Goal: Information Seeking & Learning: Learn about a topic

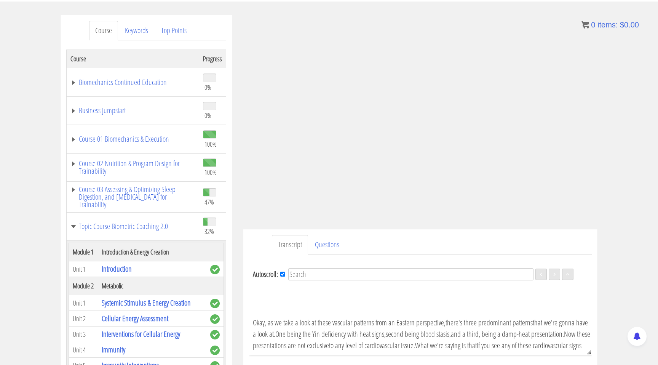
scroll to position [416, 0]
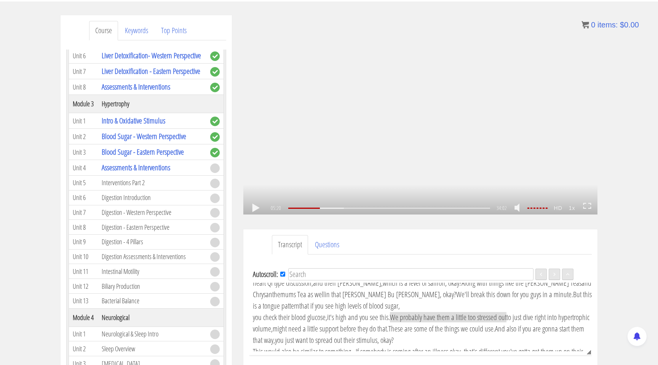
click at [396, 132] on div ".a{fill:#000;opacity:0.65;}.b{fill:#fff;opacity:1.0;} .fp-color-play{opacity:0.…" at bounding box center [420, 114] width 354 height 199
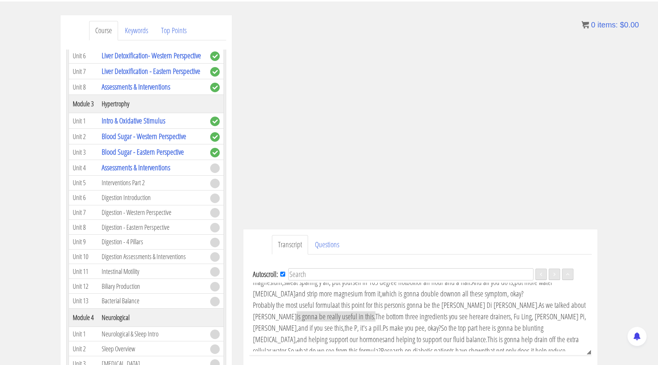
scroll to position [544, 0]
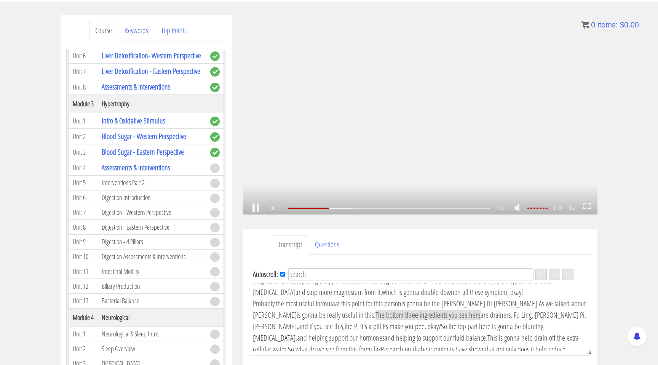
click at [484, 124] on div ".a{fill:#000;opacity:0.65;}.b{fill:#fff;opacity:1.0;} .fp-color-play{opacity:0.…" at bounding box center [420, 114] width 354 height 199
click at [487, 128] on div ".a{fill:#000;opacity:0.65;}.b{fill:#fff;opacity:1.0;} .fp-color-play{opacity:0.…" at bounding box center [420, 114] width 354 height 199
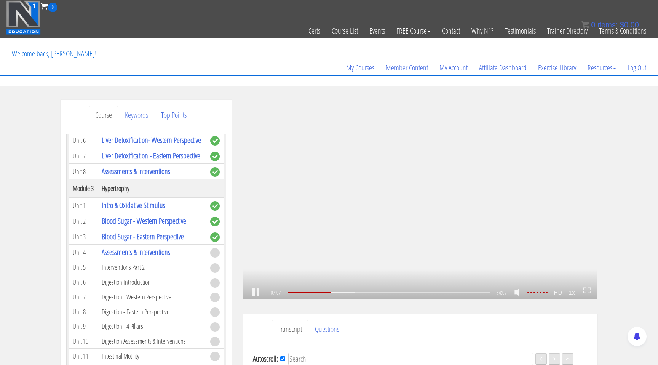
scroll to position [568, 0]
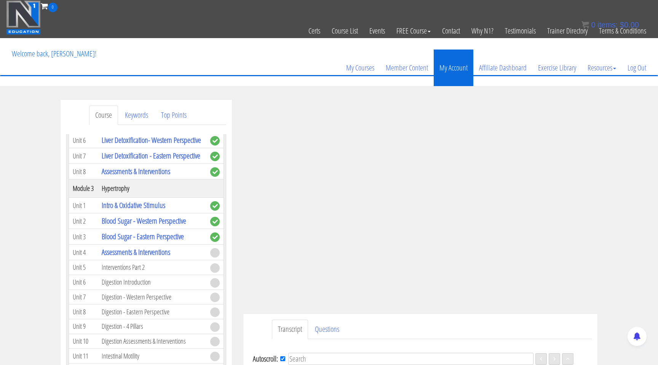
click at [461, 77] on link "My Account" at bounding box center [454, 67] width 40 height 37
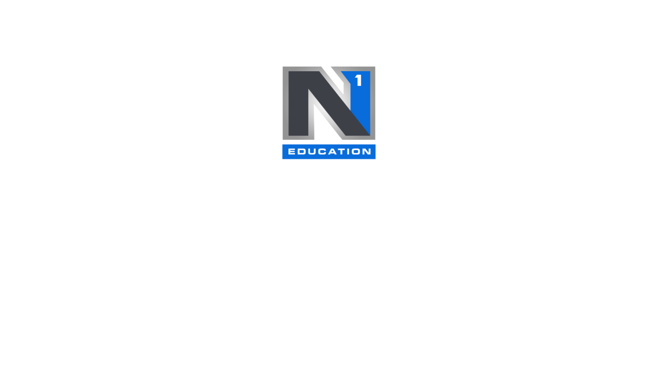
click at [444, 130] on div at bounding box center [329, 182] width 658 height 365
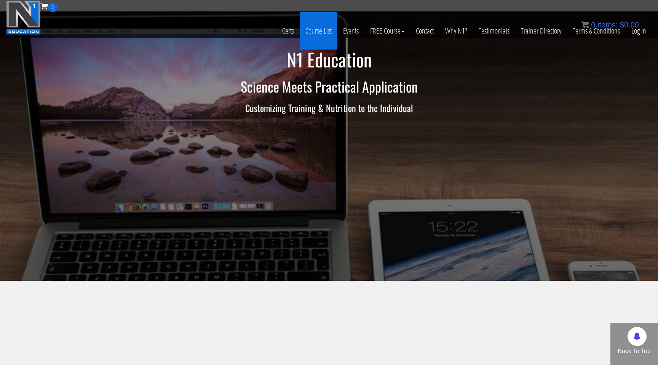
click at [316, 30] on link "Course List" at bounding box center [319, 30] width 38 height 37
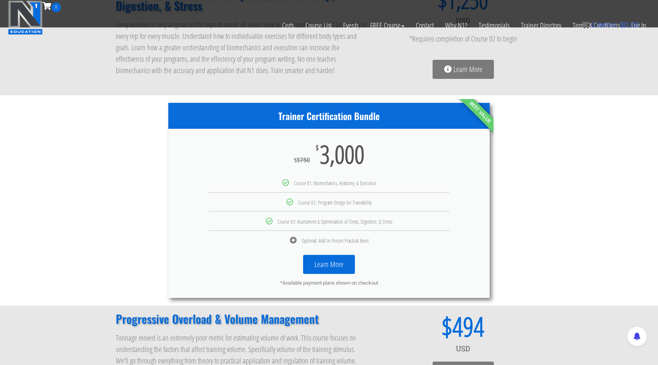
scroll to position [335, 0]
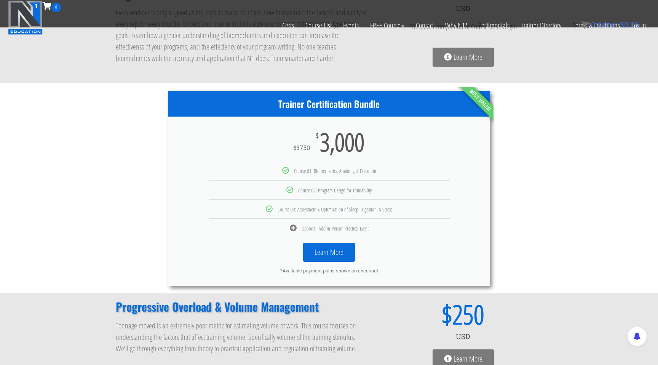
drag, startPoint x: 281, startPoint y: 225, endPoint x: 406, endPoint y: 224, distance: 124.9
click at [406, 224] on div "Optional: Add In-Person Practical Event" at bounding box center [329, 227] width 310 height 7
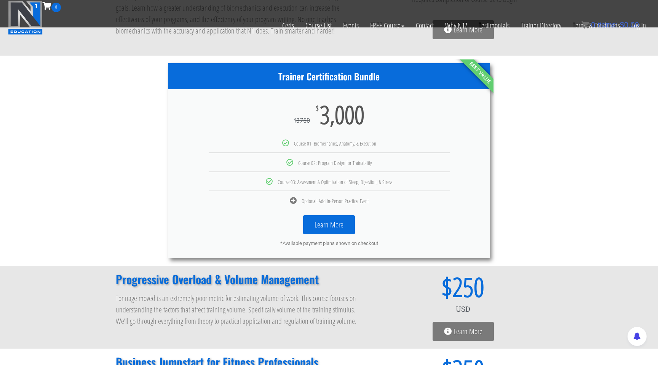
scroll to position [0, 0]
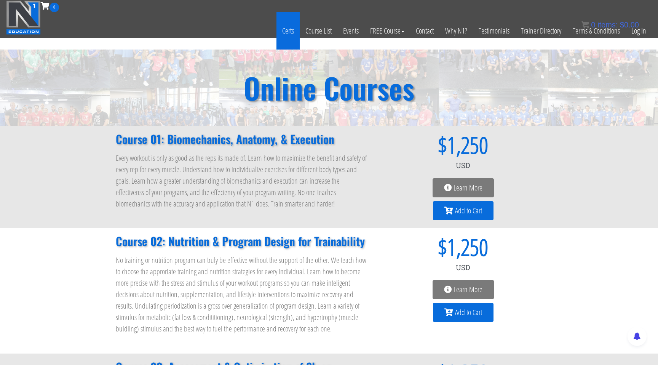
click at [283, 32] on link "Certs" at bounding box center [287, 30] width 23 height 37
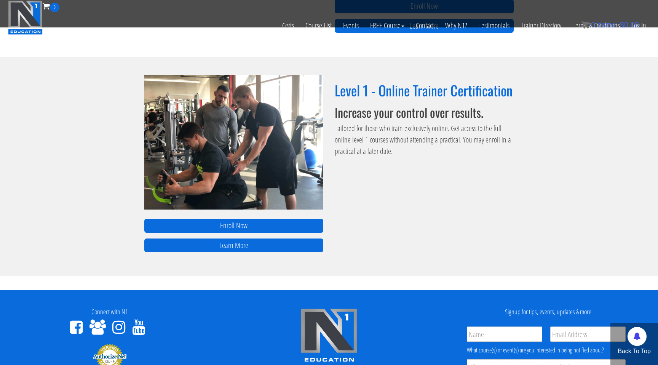
scroll to position [451, 0]
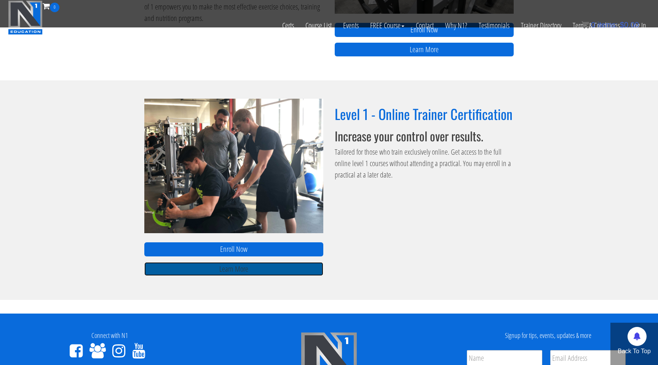
click at [258, 268] on link "Learn More" at bounding box center [233, 269] width 179 height 14
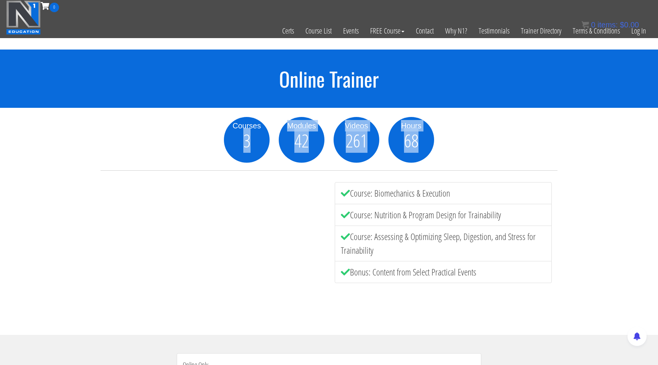
drag, startPoint x: 235, startPoint y: 135, endPoint x: 477, endPoint y: 131, distance: 242.1
click at [477, 131] on div "Courses 3 Modules 42 Videos 261 Hours 68" at bounding box center [328, 140] width 457 height 46
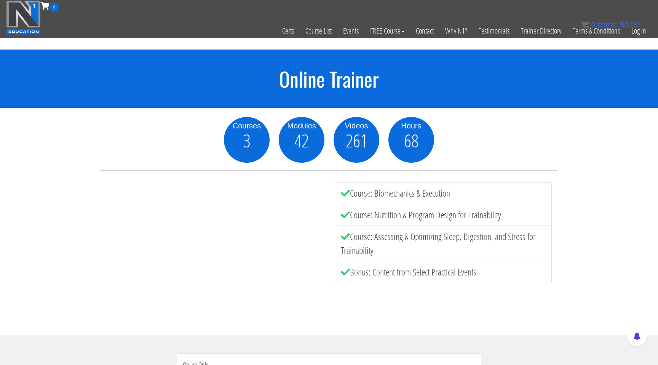
click at [477, 131] on div "Courses 3 Modules 42 Videos 261 Hours 68" at bounding box center [328, 140] width 457 height 46
click at [633, 31] on link "Log In" at bounding box center [638, 30] width 26 height 37
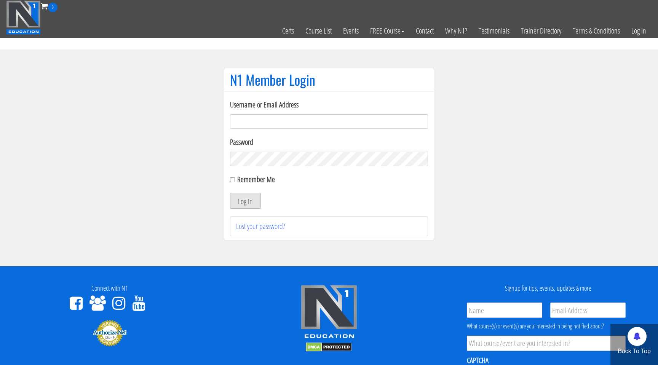
type input "savosabljic7207@gmail.com"
click at [246, 194] on button "Log In" at bounding box center [245, 201] width 31 height 16
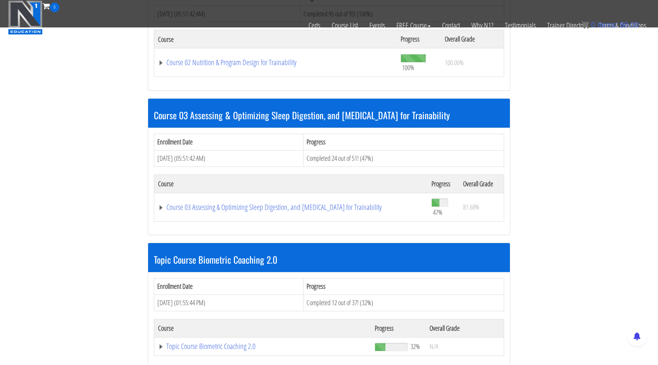
scroll to position [637, 0]
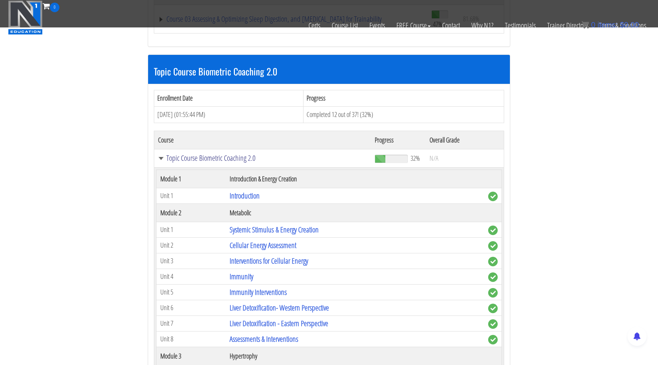
scroll to position [1099, 0]
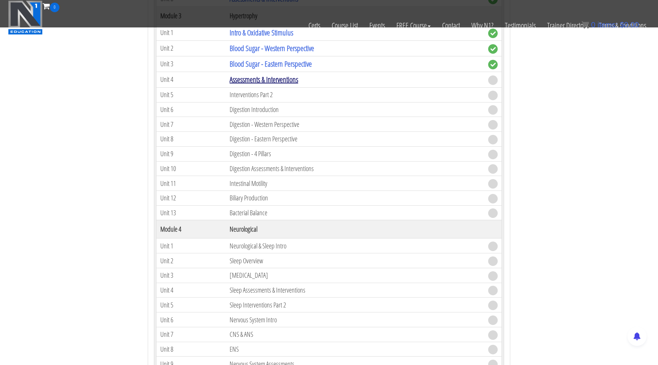
click at [282, 80] on link "Assessments & Interventions" at bounding box center [264, 79] width 69 height 10
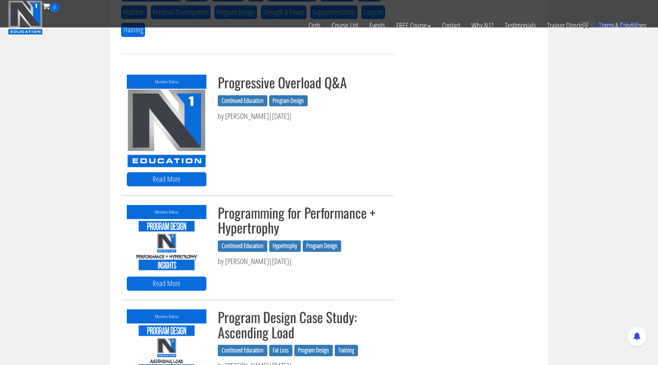
scroll to position [374, 0]
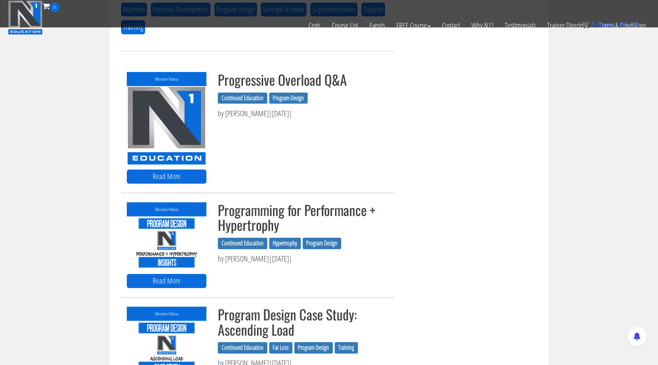
click at [245, 146] on div "Member Videos Read More Progressive Overload Q&A Continued Education Program De…" at bounding box center [257, 127] width 273 height 111
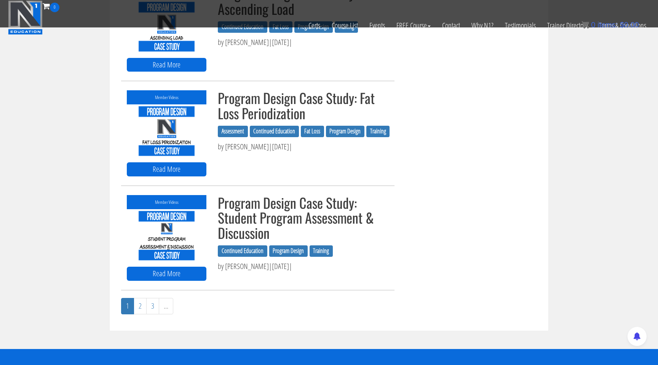
scroll to position [910, 0]
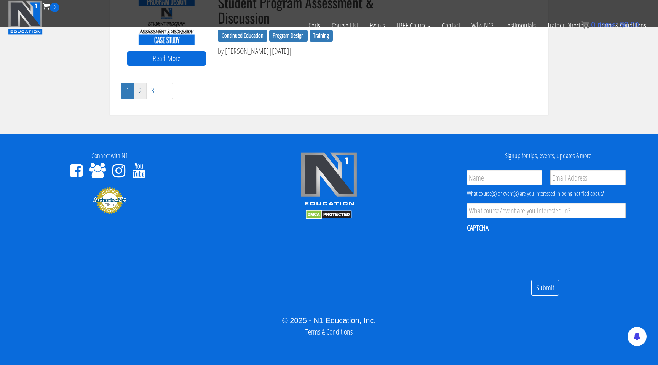
click at [139, 91] on link "2" at bounding box center [140, 91] width 13 height 16
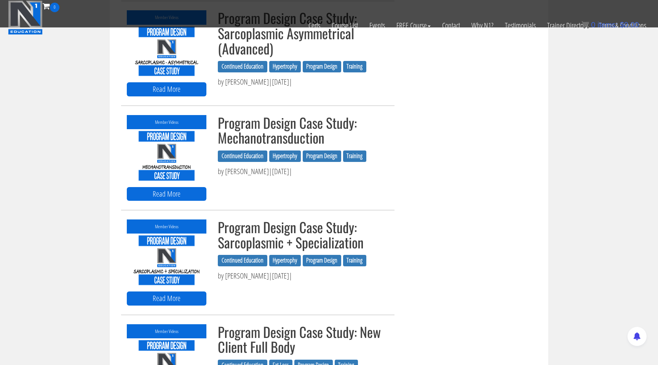
scroll to position [885, 0]
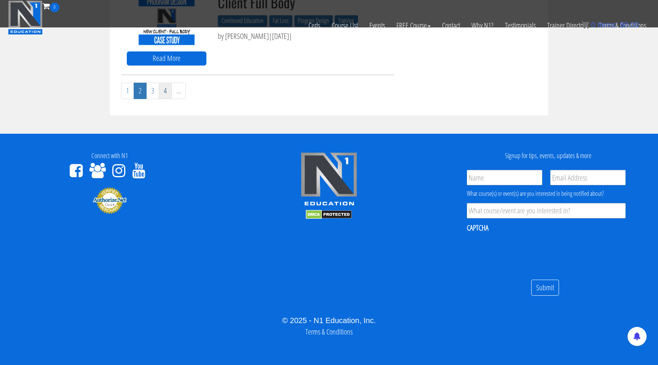
click at [165, 93] on link "4" at bounding box center [165, 91] width 13 height 16
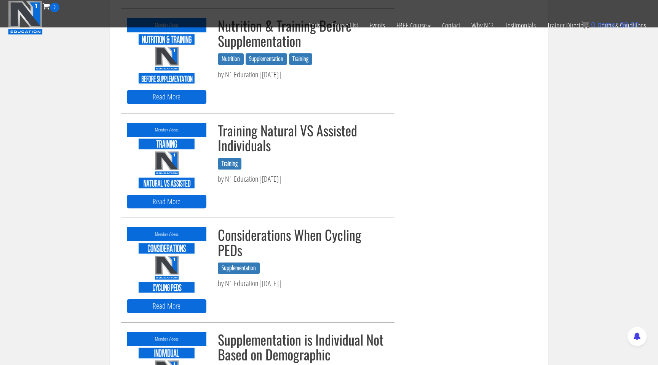
scroll to position [534, 0]
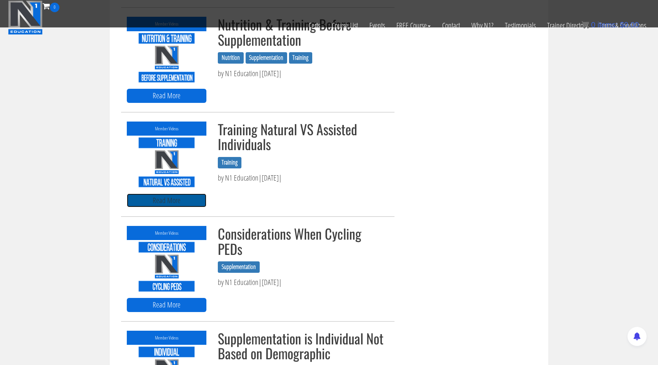
click at [192, 198] on link "Read More" at bounding box center [167, 200] width 80 height 14
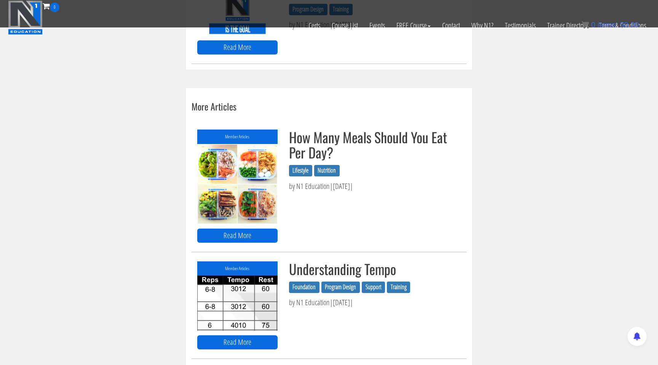
scroll to position [959, 0]
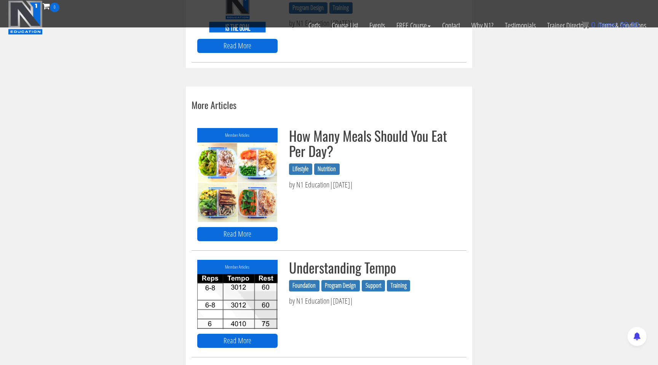
click at [349, 228] on div "Member Articles Read More How Many Meals Should You Eat Per Day? Lifestyle Nutr…" at bounding box center [328, 184] width 275 height 113
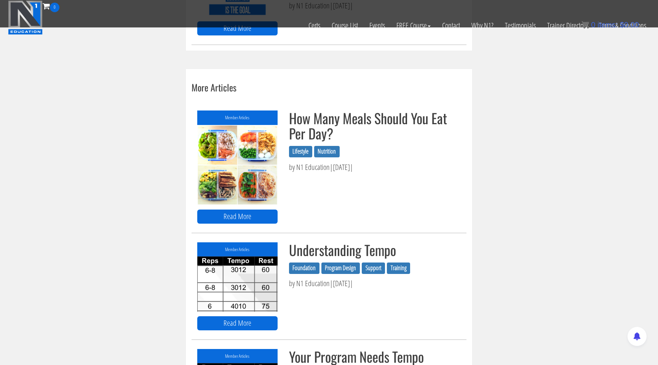
scroll to position [995, 0]
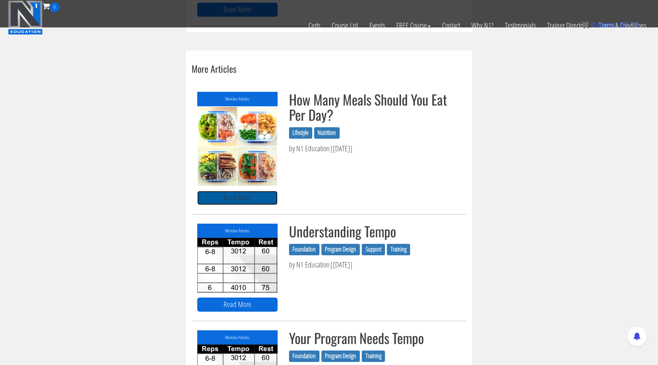
click at [247, 197] on link "Read More" at bounding box center [237, 198] width 80 height 14
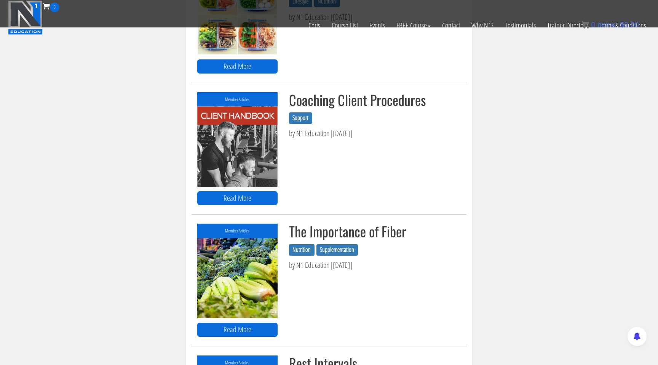
scroll to position [1431, 0]
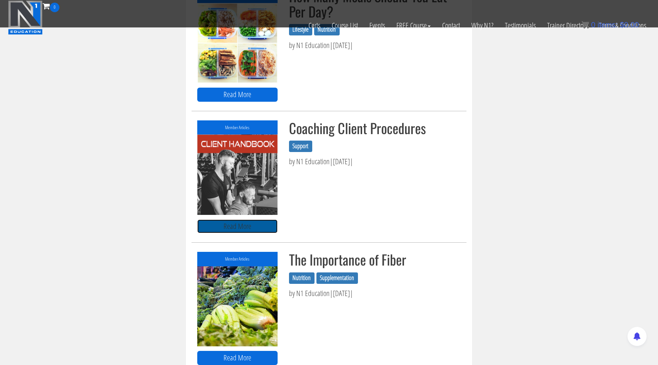
click at [265, 219] on link "Read More" at bounding box center [237, 226] width 80 height 14
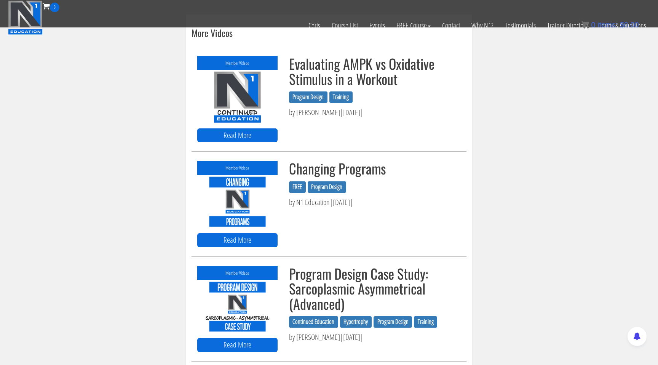
scroll to position [1728, 0]
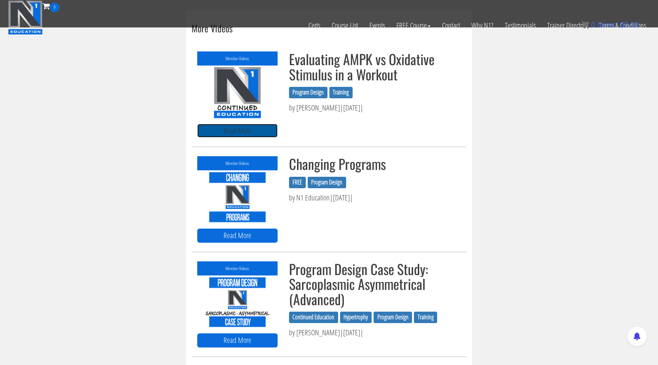
click at [243, 128] on link "Read More" at bounding box center [237, 131] width 80 height 14
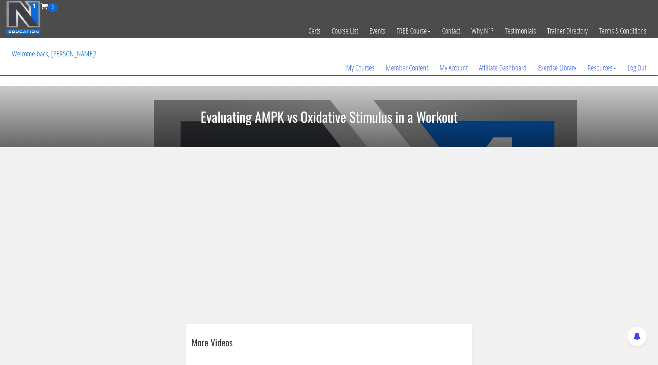
scroll to position [88, 0]
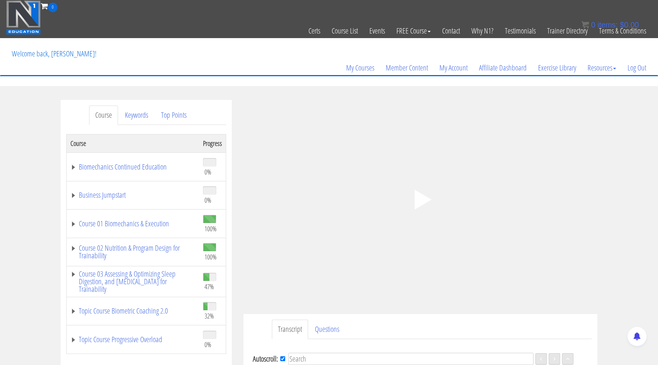
click at [417, 199] on polygon at bounding box center [423, 200] width 17 height 20
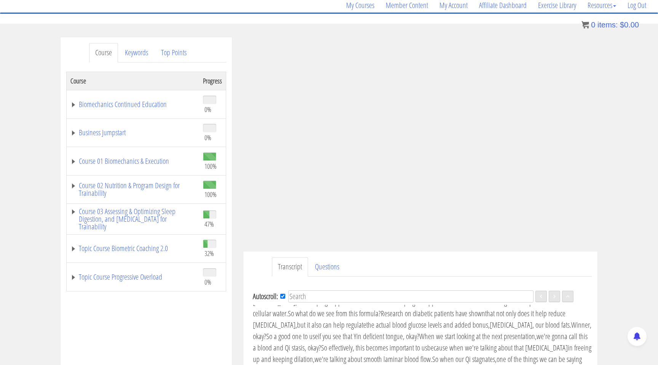
scroll to position [684, 0]
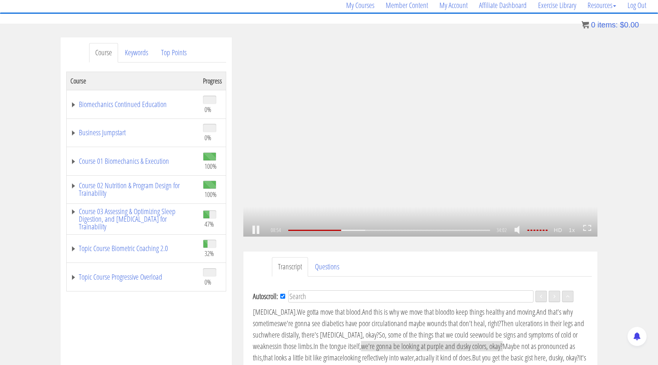
click at [589, 228] on icon at bounding box center [587, 228] width 8 height 6
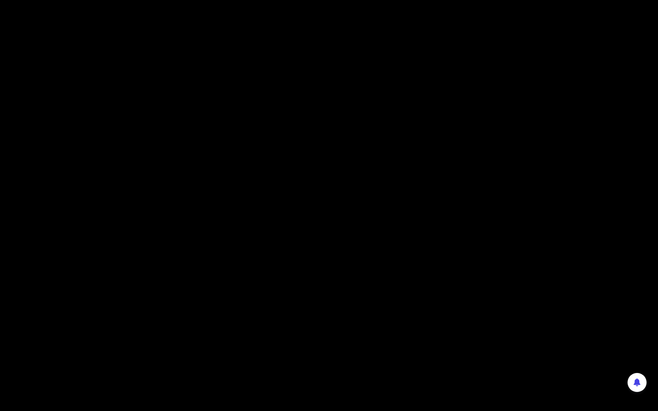
click at [493, 210] on div ".a{fill:#000;opacity:0.65;}.b{fill:#fff;opacity:1.0;} .fp-color-play{opacity:0.…" at bounding box center [329, 205] width 658 height 411
click at [359, 179] on div ".a{fill:#000;opacity:0.65;}.b{fill:#fff;opacity:1.0;} .fp-color-play{opacity:0.…" at bounding box center [329, 205] width 658 height 411
click at [354, 180] on div ".a{fill:#000;opacity:0.65;}.b{fill:#fff;opacity:1.0;} .fp-color-play{opacity:0.…" at bounding box center [329, 205] width 658 height 411
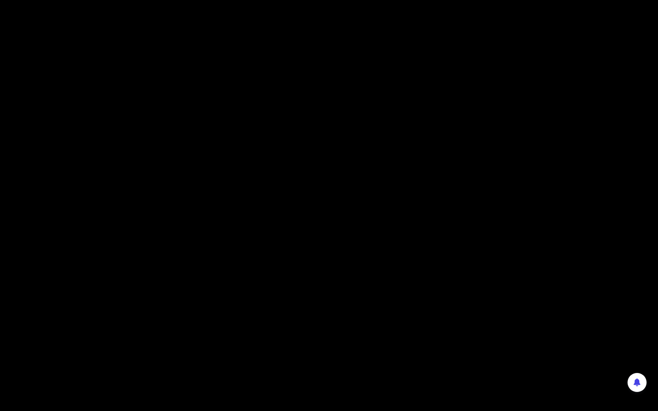
click at [499, 205] on div ".a{fill:#000;opacity:0.65;}.b{fill:#fff;opacity:1.0;} .fp-color-play{opacity:0.…" at bounding box center [329, 205] width 658 height 411
click at [201, 94] on div ".a{fill:#000;opacity:0.65;}.b{fill:#fff;opacity:1.0;} .fp-color-play{opacity:0.…" at bounding box center [329, 205] width 658 height 411
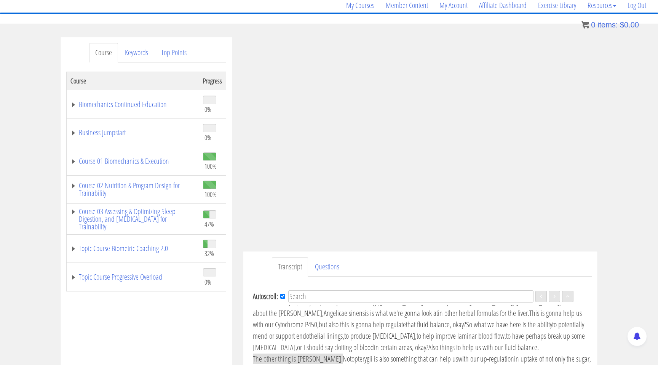
scroll to position [1345, 0]
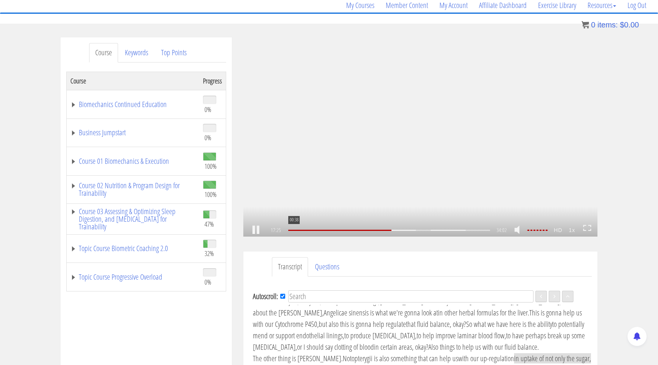
click at [440, 112] on div ".a{fill:#000;opacity:0.65;}.b{fill:#fff;opacity:1.0;} .fp-color-play{opacity:0.…" at bounding box center [420, 136] width 354 height 199
